Goal: Navigation & Orientation: Find specific page/section

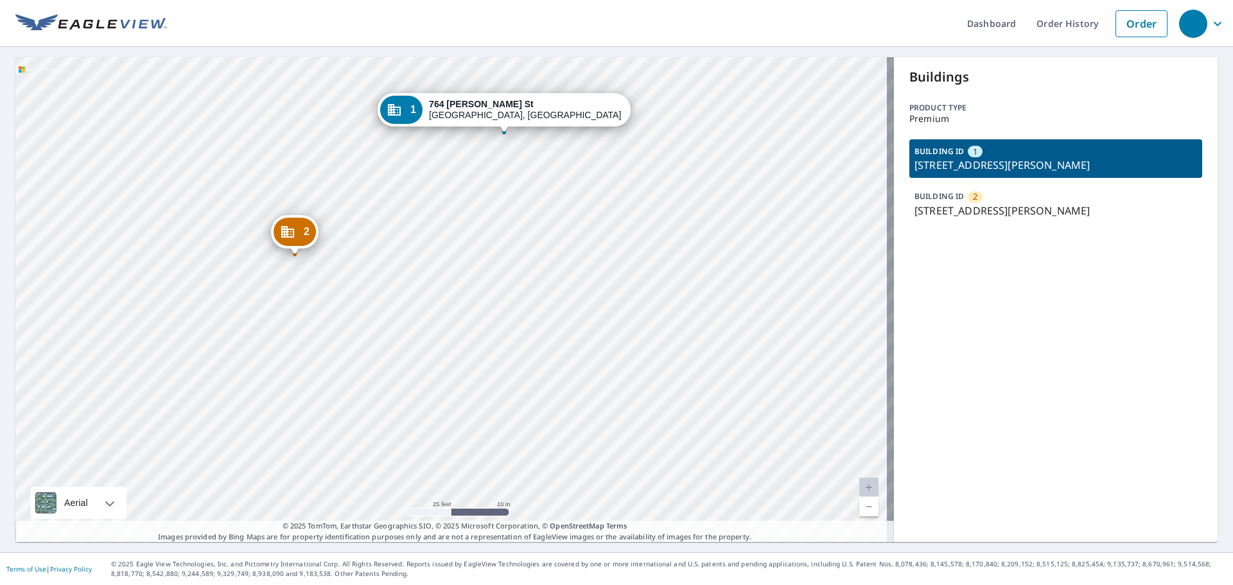
drag, startPoint x: 460, startPoint y: 360, endPoint x: 439, endPoint y: 202, distance: 159.3
click at [439, 202] on div "2 [STREET_ADDRESS][PERSON_NAME] 1 [STREET_ADDRESS][PERSON_NAME]" at bounding box center [454, 299] width 878 height 485
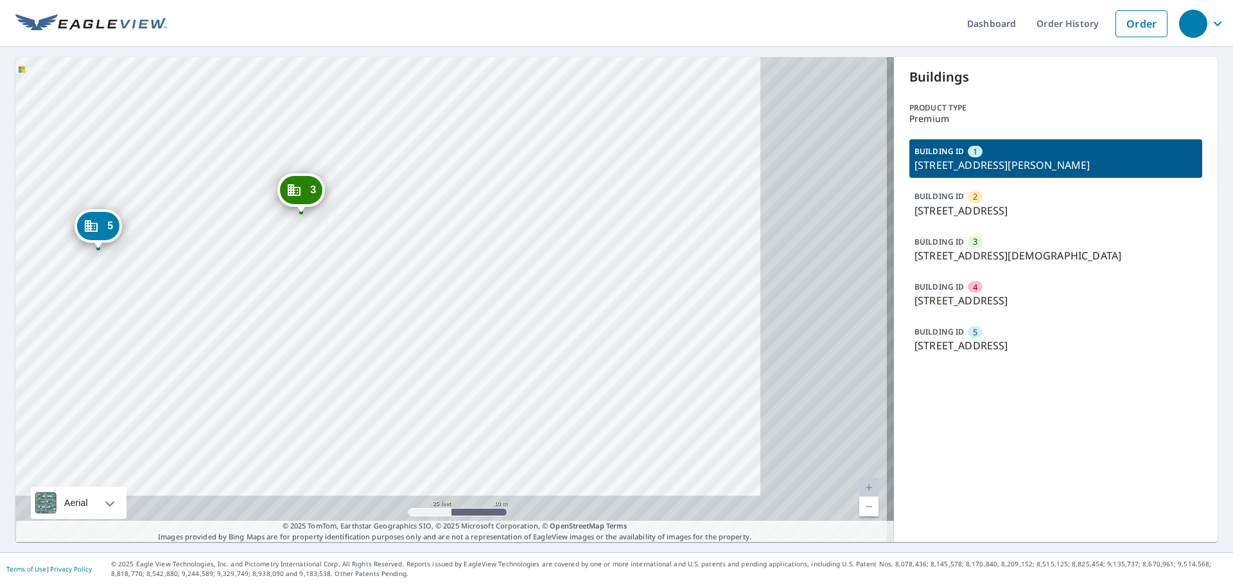
drag, startPoint x: 717, startPoint y: 329, endPoint x: 87, endPoint y: 257, distance: 633.4
click at [87, 257] on div "2 [STREET_ADDRESS] 3 [STREET_ADDRESS][DEMOGRAPHIC_DATA] 4 [STREET_ADDRESS] 5 [S…" at bounding box center [454, 299] width 878 height 485
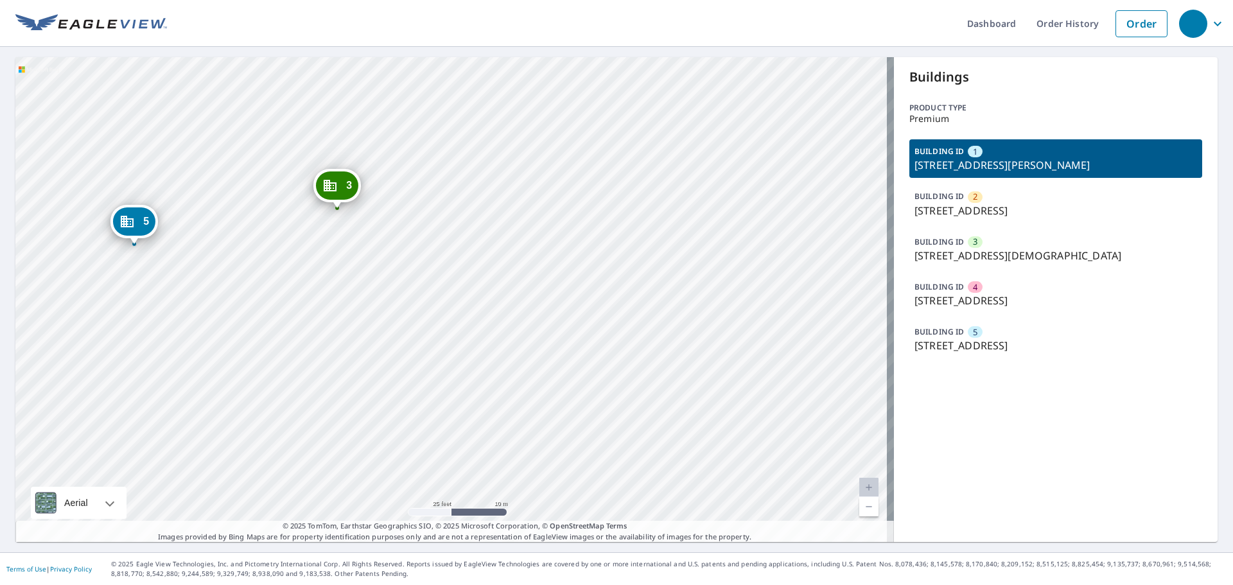
drag, startPoint x: 211, startPoint y: 219, endPoint x: 259, endPoint y: 216, distance: 47.6
click at [259, 216] on div "2 [STREET_ADDRESS] 3 [STREET_ADDRESS][DEMOGRAPHIC_DATA] 4 [STREET_ADDRESS] 5 [S…" at bounding box center [454, 299] width 878 height 485
drag, startPoint x: 295, startPoint y: 211, endPoint x: 327, endPoint y: 213, distance: 32.2
click at [327, 213] on div "2 3812 Weirman Ave Cincinnati, OH 45211 3 3813 Church Ln Cincinnati, OH 45211 4…" at bounding box center [454, 299] width 878 height 485
